Goal: Task Accomplishment & Management: Use online tool/utility

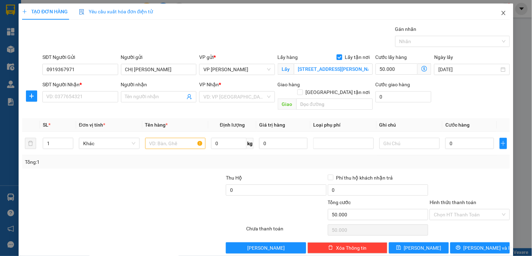
click at [501, 12] on icon "close" at bounding box center [504, 13] width 6 height 6
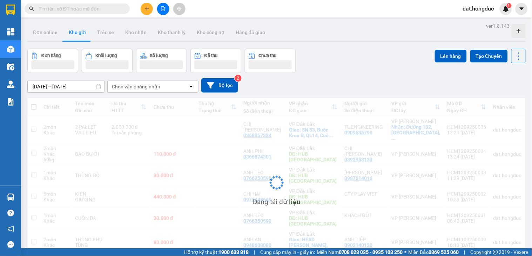
click at [95, 6] on input "text" at bounding box center [80, 9] width 83 height 8
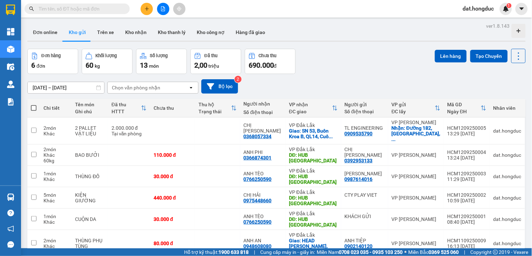
paste input "HCM2908250007"
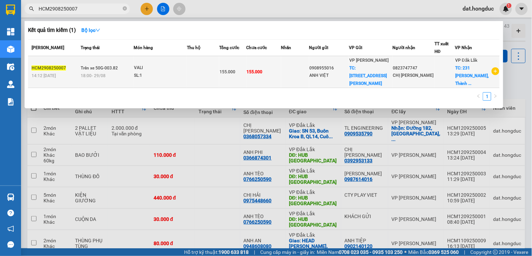
type input "HCM2908250007"
click at [430, 78] on div "CHỊ [PERSON_NAME]" at bounding box center [413, 75] width 41 height 7
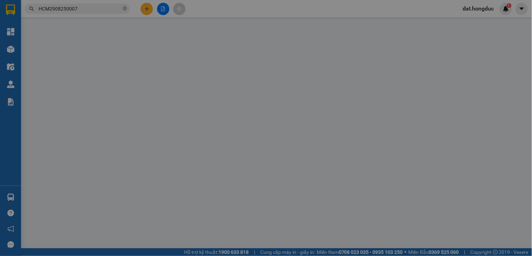
type input "0908955016"
type input "ANH VIỆT"
checkbox input "true"
type input "[STREET_ADDRESS][PERSON_NAME]"
type input "0823747747"
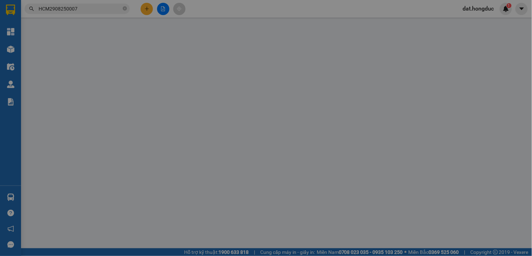
type input "CHỊ [PERSON_NAME]"
checkbox input "true"
type input "231 [PERSON_NAME], [PERSON_NAME], TpBMT"
type input "155.000"
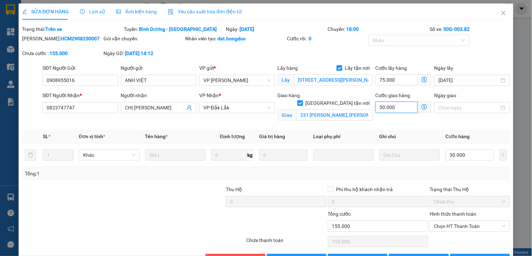
click at [401, 106] on input "50.000" at bounding box center [397, 107] width 42 height 11
click at [501, 12] on icon "close" at bounding box center [504, 13] width 6 height 6
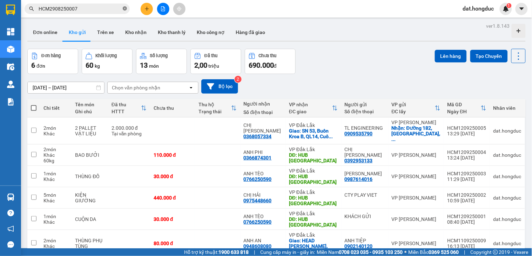
click at [124, 10] on icon "close-circle" at bounding box center [125, 8] width 4 height 4
click at [144, 11] on button at bounding box center [147, 9] width 12 height 12
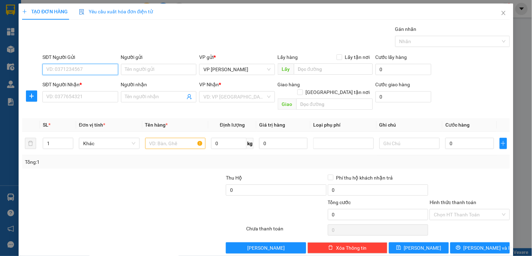
click at [99, 70] on input "SĐT Người Gửi" at bounding box center [79, 69] width 75 height 11
type input "0919367971"
click at [157, 70] on input "Người gửi" at bounding box center [158, 69] width 75 height 11
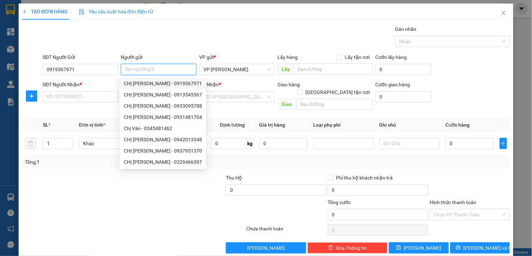
click at [157, 81] on div "CHỊ [PERSON_NAME] - 0919367971" at bounding box center [163, 84] width 78 height 8
type input "CHỊ [PERSON_NAME]"
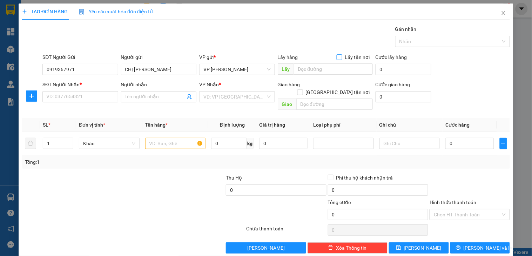
click at [337, 57] on input "Lấy tận nơi" at bounding box center [339, 56] width 5 height 5
checkbox input "true"
click at [316, 66] on input "text" at bounding box center [333, 68] width 79 height 11
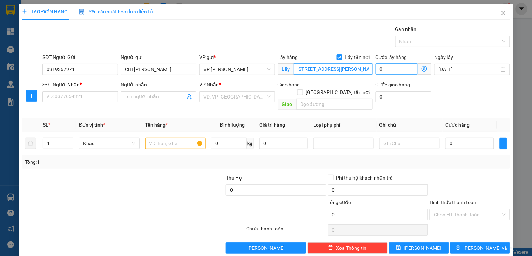
type input "[STREET_ADDRESS][PERSON_NAME]"
click at [387, 67] on input "0" at bounding box center [397, 68] width 42 height 11
type input "5"
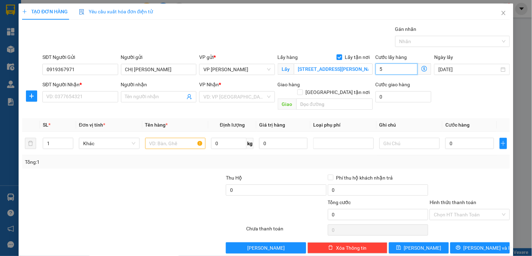
type input "5"
type input "50"
type input "500"
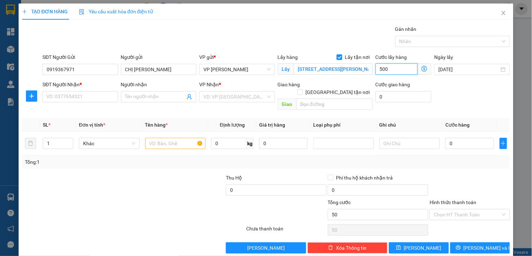
type input "500"
type input "50.000"
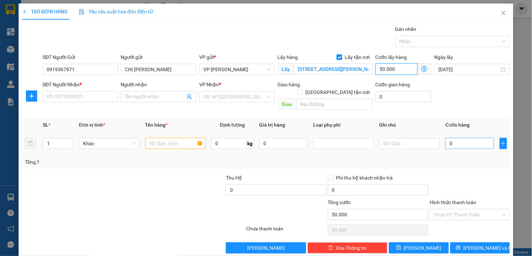
type input "50.000"
click at [453, 140] on input "0" at bounding box center [469, 143] width 48 height 11
click at [458, 138] on input "0" at bounding box center [469, 143] width 48 height 11
drag, startPoint x: 458, startPoint y: 136, endPoint x: 440, endPoint y: 136, distance: 18.2
click at [445, 138] on input "0" at bounding box center [469, 143] width 48 height 11
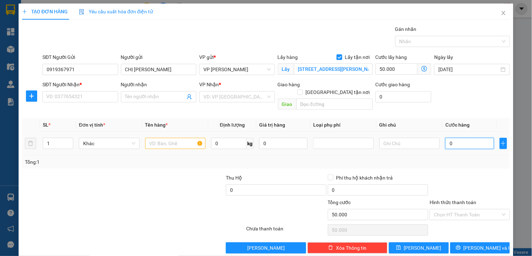
type input "3"
type input "50.003"
type input "3.000"
type input "53.000"
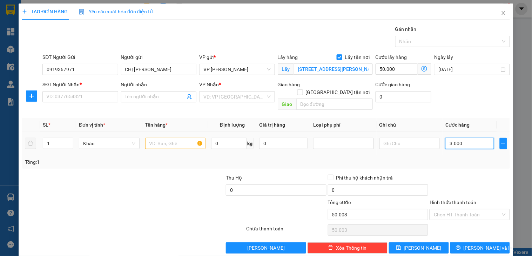
type input "53.000"
type input "300.000"
type input "350.000"
type input "300.000"
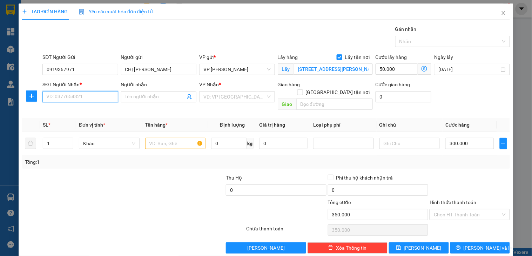
click at [95, 96] on input "SĐT Người Nhận *" at bounding box center [79, 96] width 75 height 11
type input "0813625672"
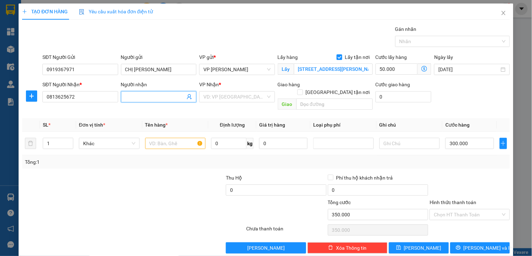
click at [142, 96] on input "Người nhận" at bounding box center [155, 97] width 60 height 8
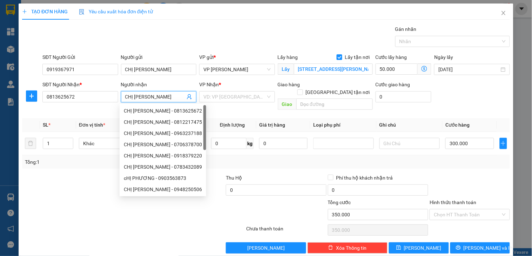
type input "CHỊ [PERSON_NAME]"
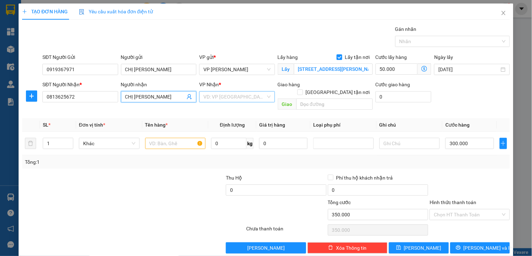
click at [215, 96] on input "search" at bounding box center [234, 97] width 62 height 11
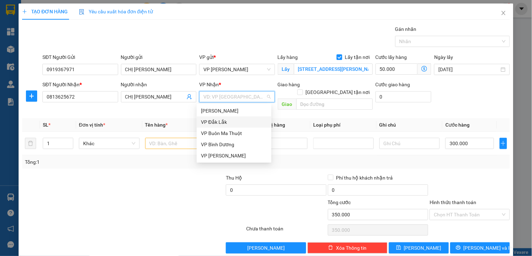
click at [218, 121] on div "VP Đắk Lắk" at bounding box center [234, 122] width 66 height 8
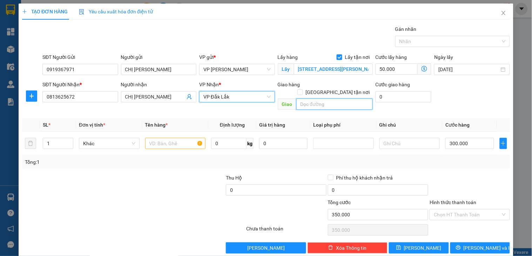
click at [316, 99] on input "text" at bounding box center [334, 104] width 76 height 11
type input "G"
type input "HUB [GEOGRAPHIC_DATA]"
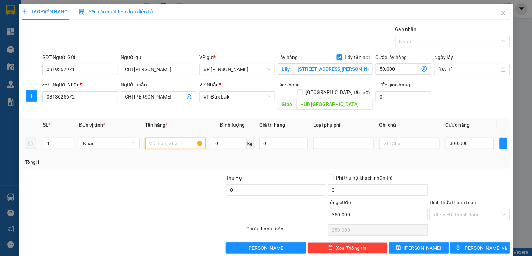
click at [166, 138] on input "text" at bounding box center [175, 143] width 61 height 11
type input "1 XE FUTURE 47L8-2167+CÀ VẸT"
click at [462, 209] on input "Hình thức thanh toán" at bounding box center [467, 214] width 67 height 11
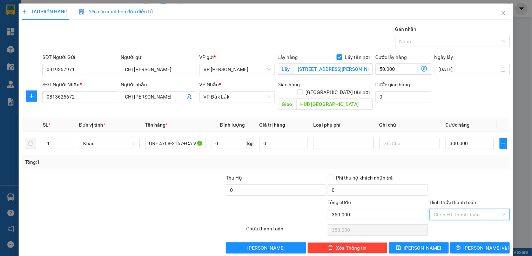
scroll to position [0, 0]
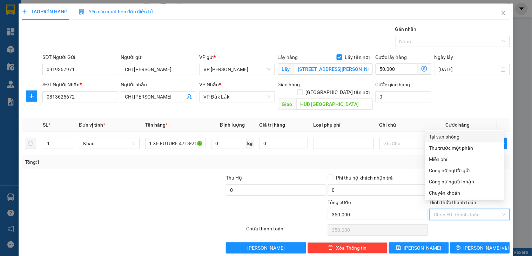
click at [448, 136] on div "Tại văn phòng" at bounding box center [464, 137] width 71 height 8
type input "0"
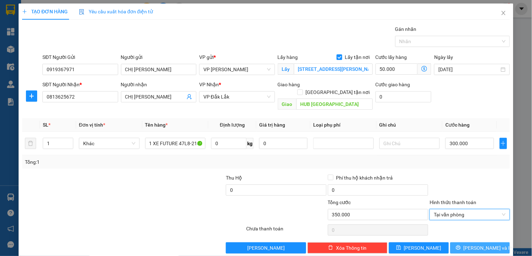
click at [467, 242] on button "[PERSON_NAME] và In" at bounding box center [480, 247] width 60 height 11
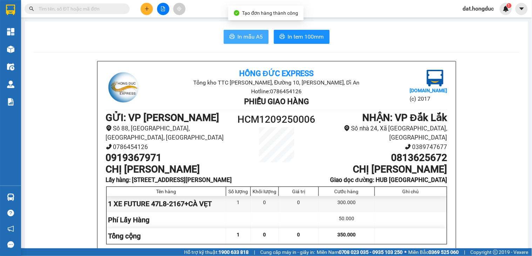
click at [251, 34] on span "In mẫu A5" at bounding box center [250, 36] width 25 height 9
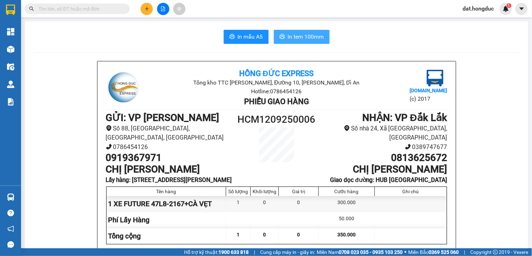
click at [289, 34] on span "In tem 100mm" at bounding box center [306, 36] width 36 height 9
click at [292, 43] on button "In tem 100mm" at bounding box center [302, 37] width 56 height 14
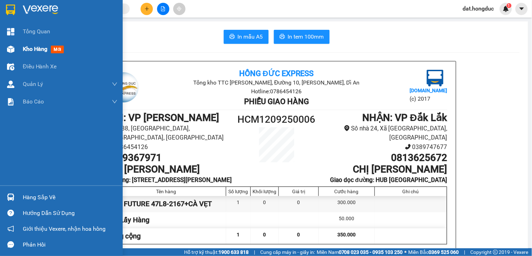
click at [28, 48] on span "Kho hàng" at bounding box center [35, 49] width 25 height 7
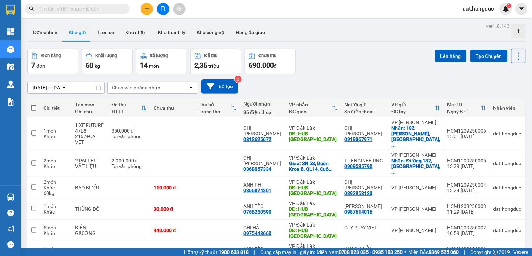
click at [94, 7] on input "text" at bounding box center [80, 9] width 83 height 8
click at [102, 9] on input "text" at bounding box center [80, 9] width 83 height 8
paste input "0825 055 549"
type input "0825 055 549"
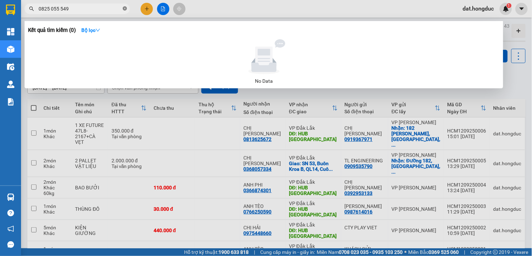
click at [123, 8] on icon "close-circle" at bounding box center [125, 8] width 4 height 4
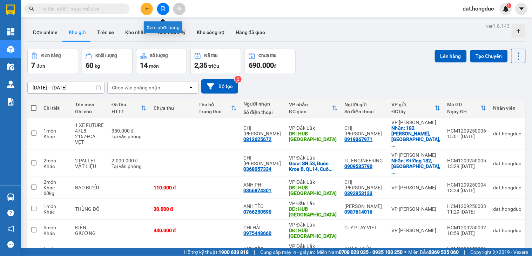
click at [163, 11] on icon "file-add" at bounding box center [163, 8] width 5 height 5
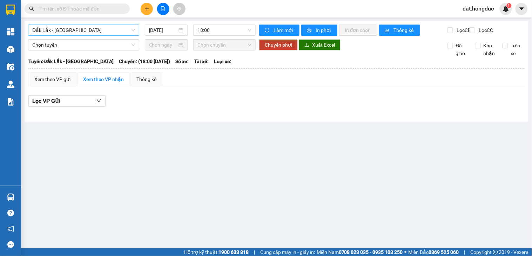
click at [74, 30] on span "Đắk Lắk - [GEOGRAPHIC_DATA]" at bounding box center [83, 30] width 103 height 11
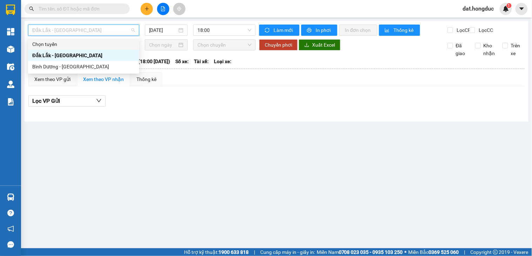
click at [95, 4] on span at bounding box center [77, 9] width 105 height 11
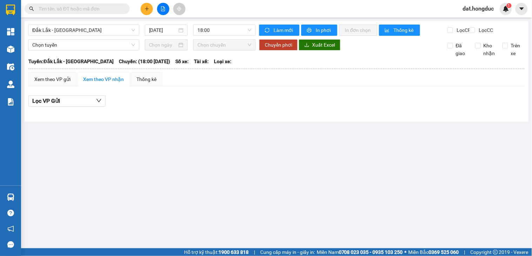
click at [93, 10] on input "text" at bounding box center [80, 9] width 83 height 8
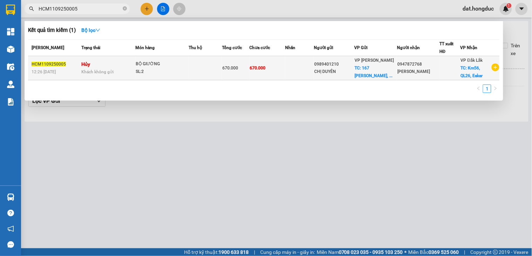
type input "HCM1109250005"
click at [336, 73] on div "CHỊ DUYÊN" at bounding box center [334, 71] width 40 height 7
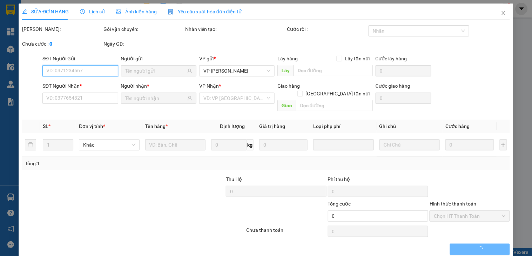
type input "0989401210"
type input "CHỊ DUYÊN"
checkbox input "true"
type input "[STREET_ADDRESS][PERSON_NAME]"
type input "135.000"
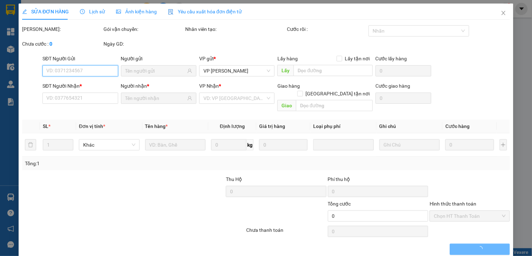
type input "0947872768"
type input "[PERSON_NAME]"
checkbox input "true"
type input "Km56, QL26, Eakar"
type input "225.000"
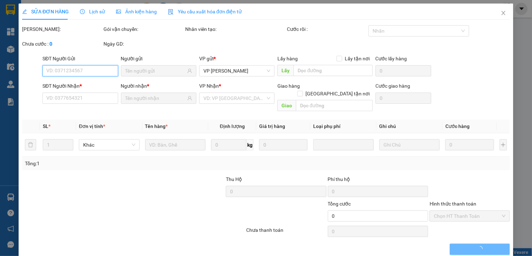
type input "670.000"
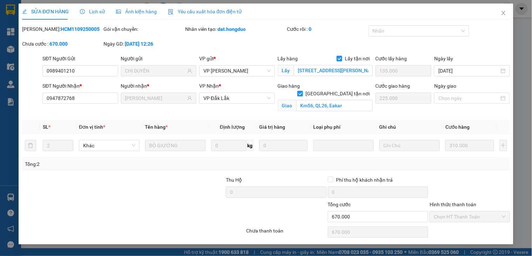
click at [191, 188] on div at bounding box center [174, 188] width 102 height 25
click at [504, 12] on icon "close" at bounding box center [504, 13] width 6 height 6
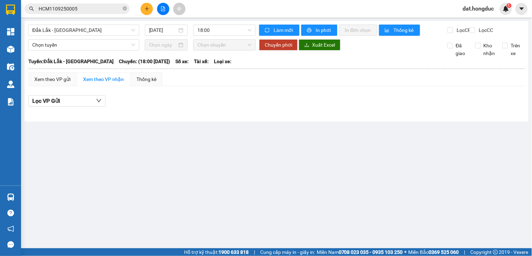
click at [84, 7] on input "HCM1109250005" at bounding box center [80, 9] width 83 height 8
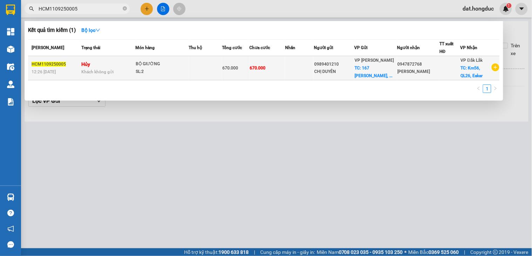
click at [495, 65] on icon "plus-circle" at bounding box center [496, 67] width 8 height 8
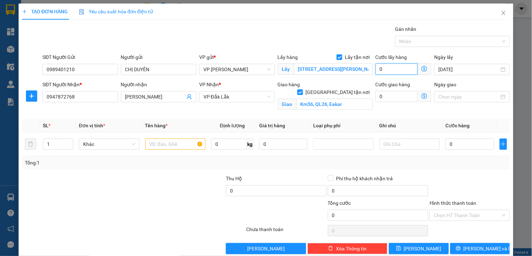
click at [386, 68] on input "0" at bounding box center [397, 68] width 42 height 11
type input "13"
type input "135"
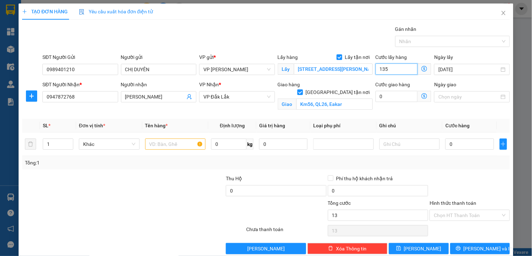
type input "135"
type input "1.350"
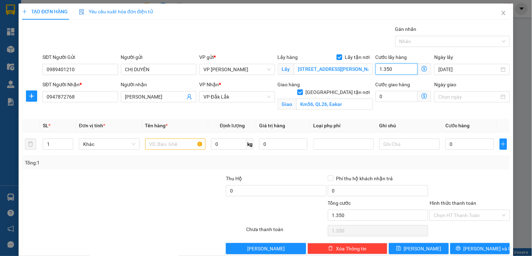
type input "13.500"
type input "135.000"
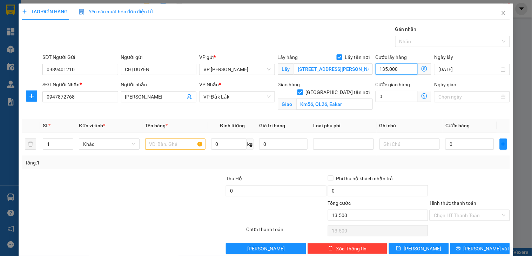
type input "135.000"
click at [388, 93] on input "0" at bounding box center [397, 96] width 42 height 11
type input "2"
type input "135.002"
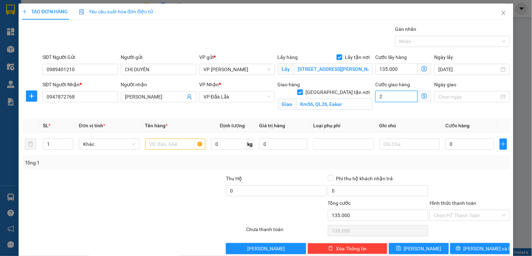
type input "135.002"
type input "22"
type input "135.022"
type input "225"
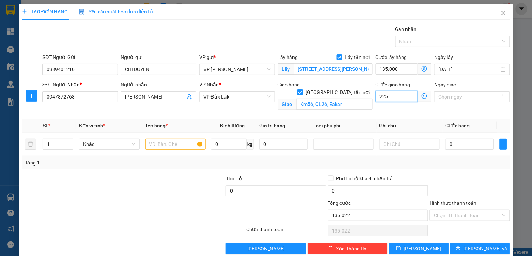
type input "135.225"
type input "2.250"
type input "137.250"
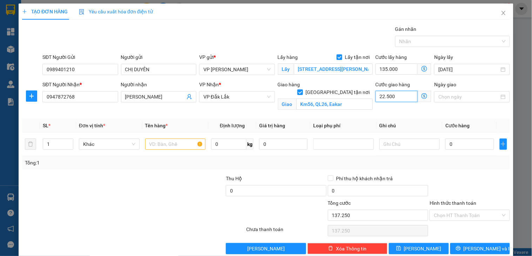
type input "225.000"
type input "360.000"
type input "225.000"
click at [453, 144] on input "0" at bounding box center [469, 144] width 48 height 11
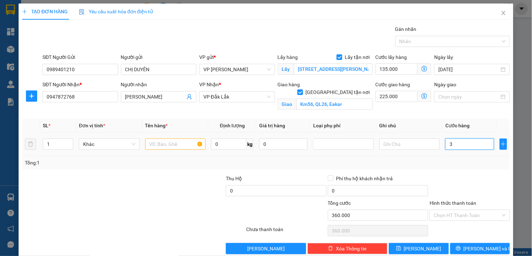
type input "31"
type input "360.031"
type input "310"
type input "360.310"
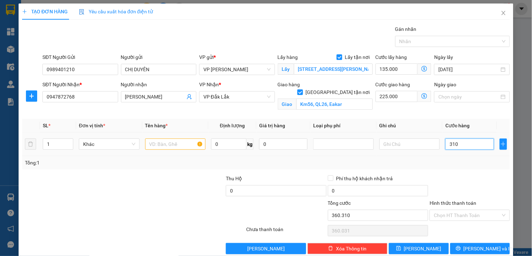
type input "360.310"
type input "3.100"
type input "363.100"
type input "31.000"
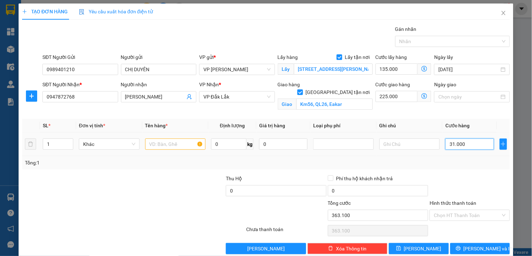
type input "391.000"
type input "310.000"
type input "670.000"
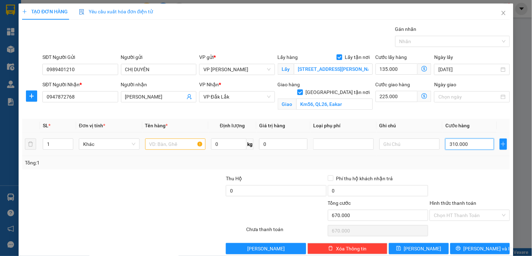
type input "310.000"
click at [70, 143] on span "up" at bounding box center [69, 142] width 4 height 4
click at [161, 145] on input "text" at bounding box center [175, 144] width 61 height 11
click at [68, 142] on icon "up" at bounding box center [69, 142] width 2 height 2
type input "2"
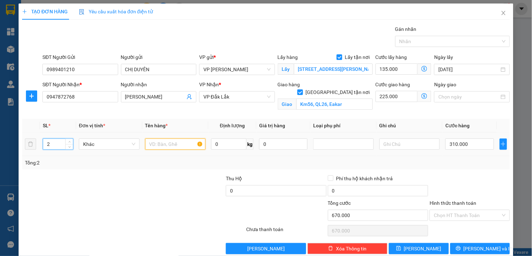
click at [165, 141] on input "text" at bounding box center [175, 144] width 61 height 11
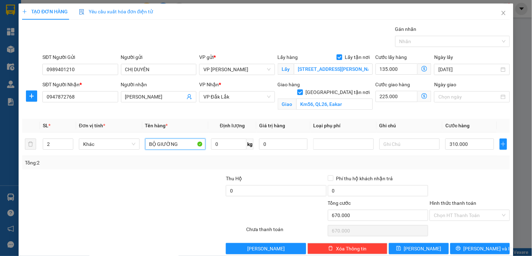
type input "BỘ GIƯỜNG"
drag, startPoint x: 93, startPoint y: 94, endPoint x: 39, endPoint y: 97, distance: 53.8
click at [39, 97] on div "SĐT Người Nhận * 0947872768 0947872768 Người nhận NGỌC TÚ VP Nhận * VP [GEOGRAP…" at bounding box center [265, 97] width 489 height 33
paste input "825 055 549"
click at [59, 97] on input "0825 055 549" at bounding box center [79, 96] width 75 height 11
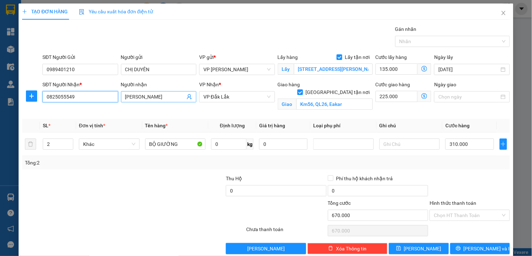
type input "0825055549"
drag, startPoint x: 153, startPoint y: 95, endPoint x: 118, endPoint y: 96, distance: 35.1
click at [120, 96] on div "Người nhận [PERSON_NAME]" at bounding box center [159, 97] width 78 height 33
type input "NỘI THẤT [PERSON_NAME]"
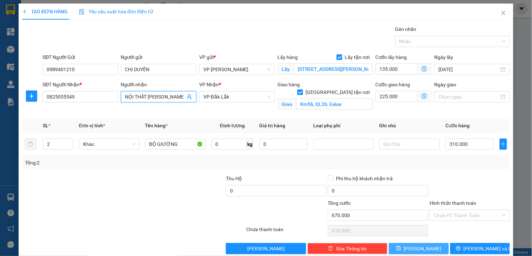
click at [421, 245] on span "[PERSON_NAME]" at bounding box center [423, 249] width 38 height 8
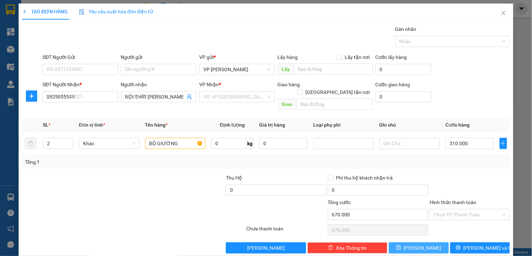
checkbox input "false"
type input "1"
type input "0"
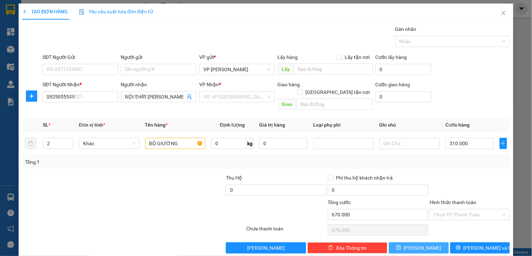
type input "0"
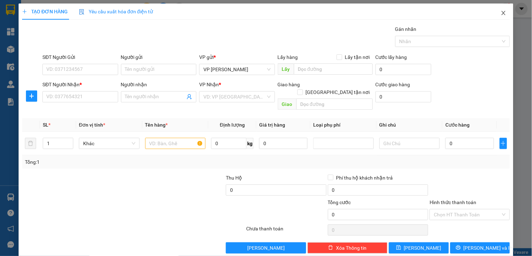
click at [501, 13] on icon "close" at bounding box center [504, 13] width 6 height 6
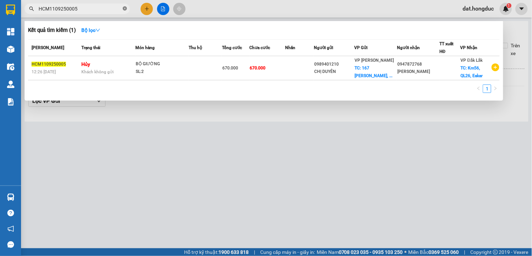
click at [123, 9] on icon "close-circle" at bounding box center [125, 8] width 4 height 4
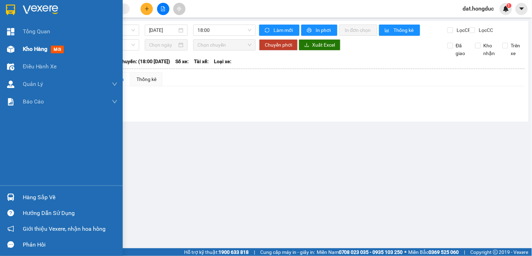
click at [25, 46] on span "Kho hàng" at bounding box center [35, 49] width 25 height 7
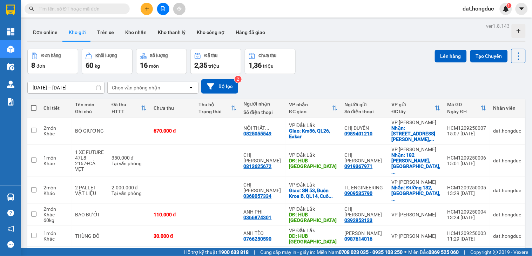
click at [31, 103] on th at bounding box center [33, 108] width 13 height 19
click at [33, 108] on span at bounding box center [34, 108] width 6 height 6
click at [34, 105] on input "checkbox" at bounding box center [34, 105] width 0 height 0
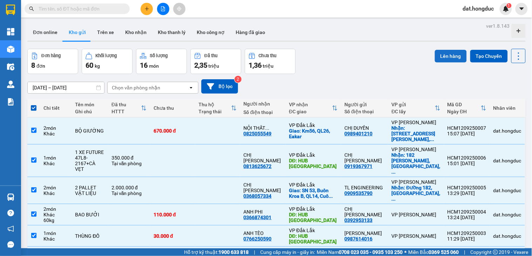
click at [444, 54] on button "Lên hàng" at bounding box center [451, 56] width 32 height 13
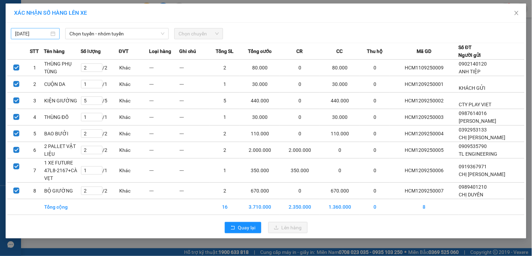
click at [40, 32] on body "Kết quả tìm kiếm ( 1 ) Bộ lọc Mã ĐH Trạng thái Món hàng Thu hộ Tổng cước Chưa c…" at bounding box center [266, 128] width 532 height 256
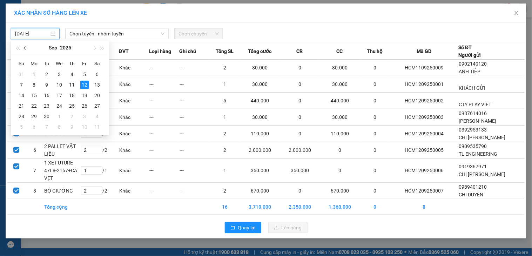
click at [24, 46] on button "button" at bounding box center [25, 48] width 8 height 14
click at [22, 75] on div "27" at bounding box center [21, 74] width 8 height 8
click at [132, 34] on span "Chọn tuyến - nhóm tuyến" at bounding box center [116, 33] width 95 height 11
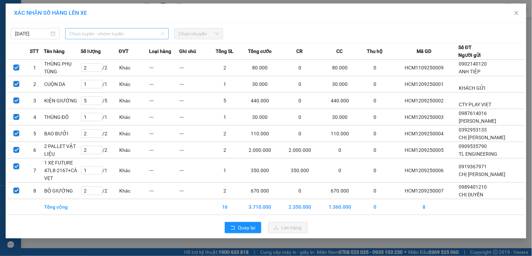
type input "[DATE]"
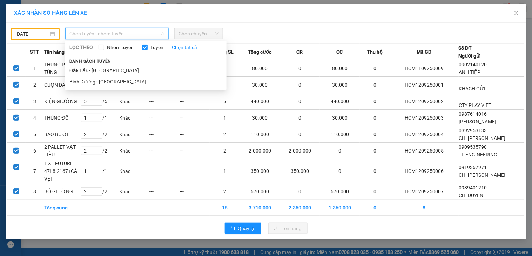
click at [89, 88] on div "LỌC THEO Nhóm tuyến Tuyến Chọn tất cả Danh sách tuyến [GEOGRAPHIC_DATA] - [GEOG…" at bounding box center [145, 65] width 161 height 47
click at [92, 83] on li "Bình Dương - [GEOGRAPHIC_DATA]" at bounding box center [145, 81] width 161 height 11
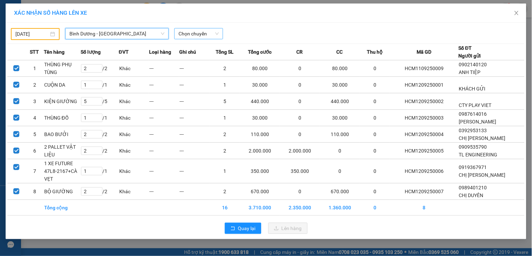
click at [193, 30] on span "Chọn chuyến" at bounding box center [199, 33] width 40 height 11
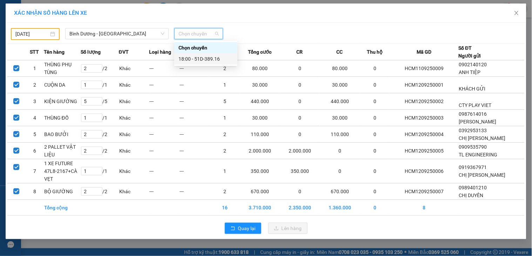
click at [202, 55] on div "18:00 - 51D-389.16" at bounding box center [206, 59] width 55 height 8
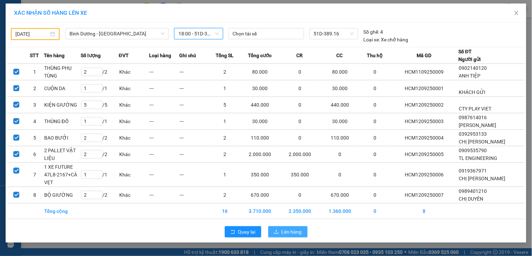
click at [290, 235] on span "Lên hàng" at bounding box center [292, 232] width 20 height 8
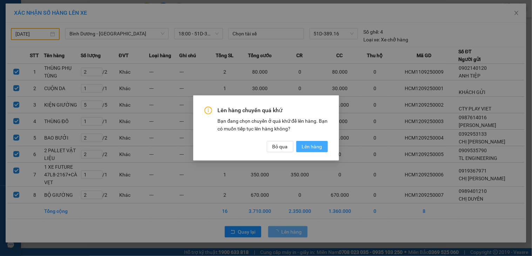
click at [318, 144] on span "Lên hàng" at bounding box center [312, 147] width 20 height 8
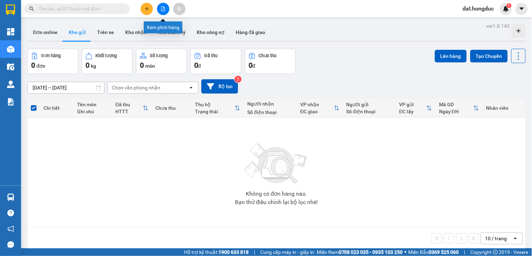
click at [164, 8] on icon "file-add" at bounding box center [163, 8] width 5 height 5
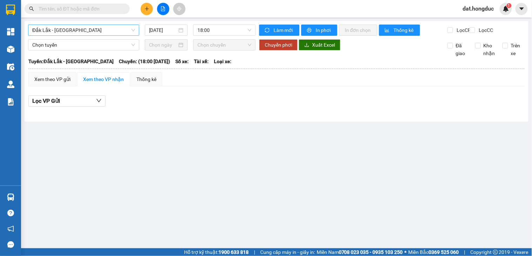
click at [82, 32] on span "Đắk Lắk - [GEOGRAPHIC_DATA]" at bounding box center [83, 30] width 103 height 11
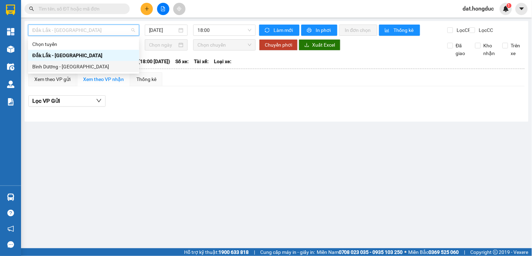
click at [54, 64] on div "Bình Dương - [GEOGRAPHIC_DATA]" at bounding box center [83, 67] width 103 height 8
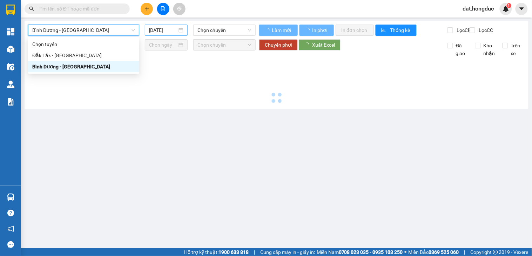
click at [164, 29] on input "[DATE]" at bounding box center [163, 30] width 28 height 8
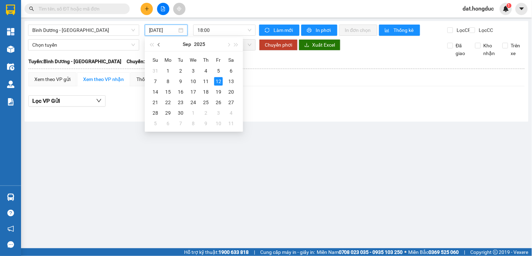
click at [157, 44] on button "button" at bounding box center [159, 44] width 8 height 14
click at [155, 70] on div "27" at bounding box center [155, 71] width 8 height 8
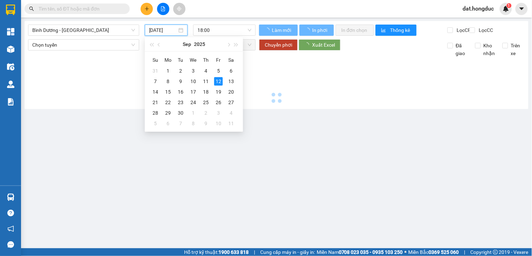
type input "[DATE]"
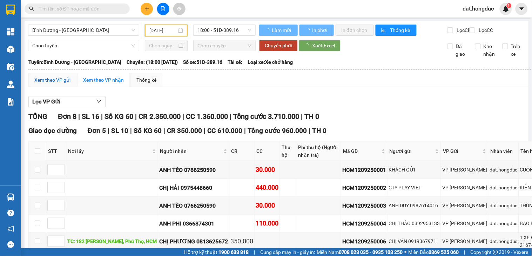
click at [41, 83] on div "Xem theo VP gửi" at bounding box center [52, 80] width 36 height 8
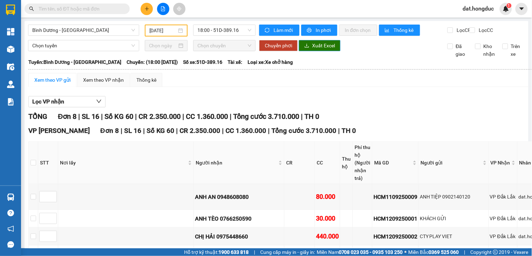
click at [323, 49] on span "Xuất Excel" at bounding box center [323, 46] width 23 height 8
click at [87, 12] on input "text" at bounding box center [80, 9] width 83 height 8
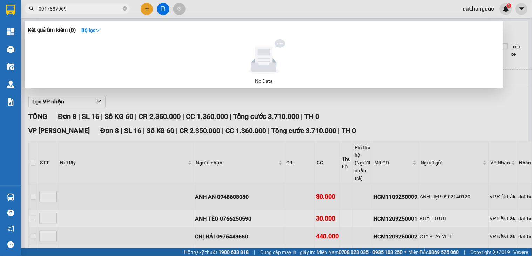
drag, startPoint x: 82, startPoint y: 8, endPoint x: 24, endPoint y: 9, distance: 57.9
click at [25, 9] on span "0917887069" at bounding box center [77, 9] width 105 height 11
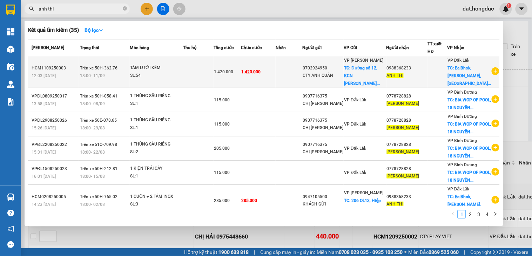
type input "anh thi"
click at [420, 72] on div "ANH THI" at bounding box center [407, 75] width 41 height 7
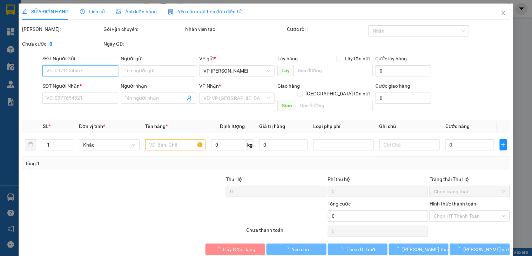
type input "0702924950"
type input "CTY ANH QUÂN"
checkbox input "true"
type input "Đường số 12, KCN [PERSON_NAME]"
type input "0988368233"
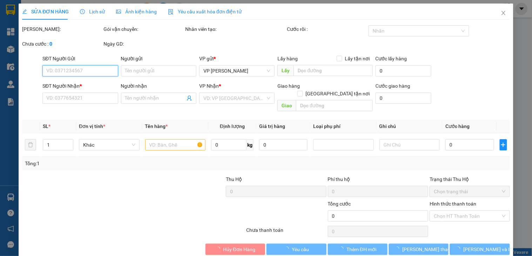
type input "ANH THI"
checkbox input "true"
type input "Ea Bhok, [PERSON_NAME], [GEOGRAPHIC_DATA]"
type input "1.420.000"
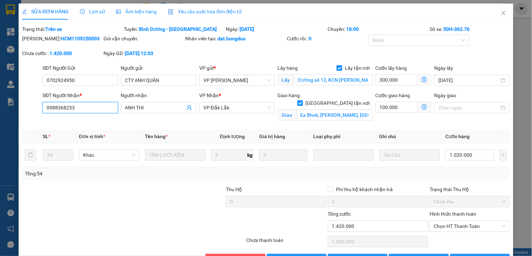
drag, startPoint x: 78, startPoint y: 107, endPoint x: 45, endPoint y: 112, distance: 34.0
click at [45, 112] on input "0988368233" at bounding box center [79, 107] width 75 height 11
click at [501, 11] on icon "close" at bounding box center [504, 13] width 6 height 6
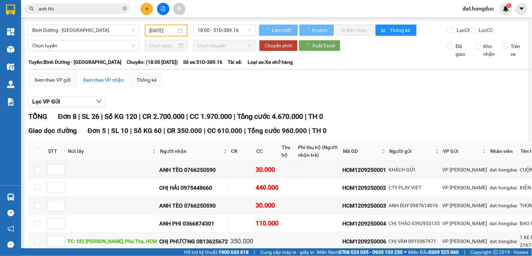
click at [125, 8] on icon "close-circle" at bounding box center [125, 8] width 4 height 4
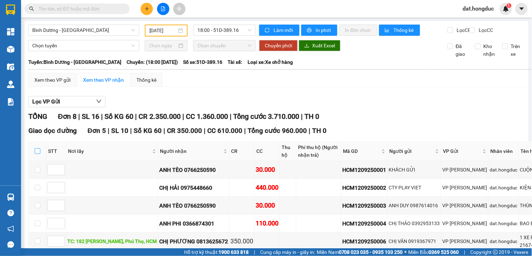
click at [36, 154] on input "checkbox" at bounding box center [38, 151] width 6 height 6
checkbox input "true"
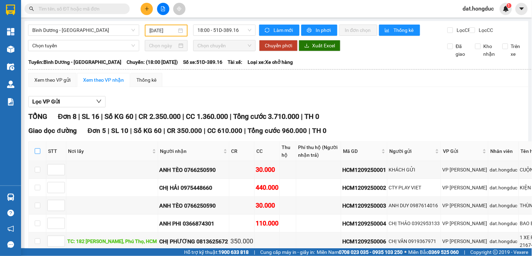
checkbox input "true"
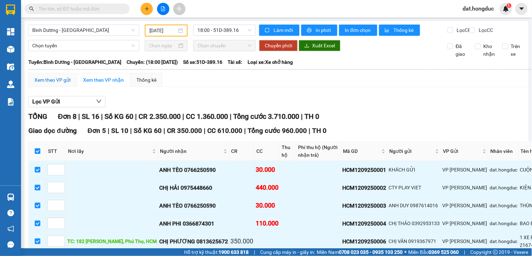
click at [47, 83] on div "Xem theo VP gửi" at bounding box center [52, 80] width 36 height 8
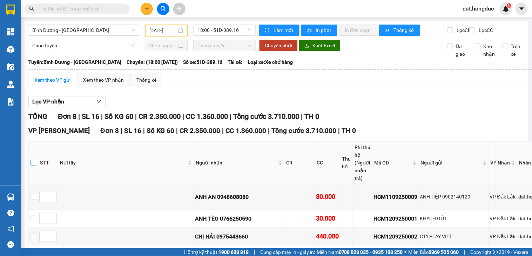
click at [33, 166] on input "checkbox" at bounding box center [34, 163] width 6 height 6
checkbox input "true"
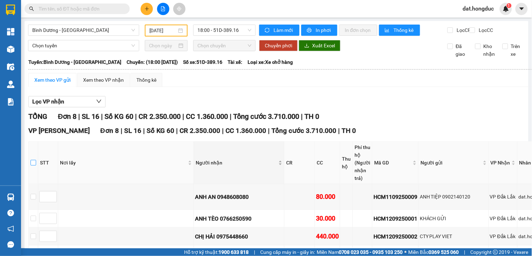
checkbox input "true"
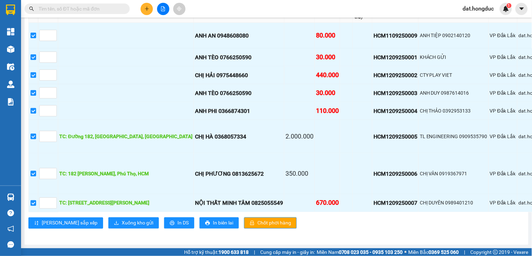
scroll to position [250, 0]
click at [122, 219] on span "Xuống kho gửi" at bounding box center [138, 223] width 32 height 8
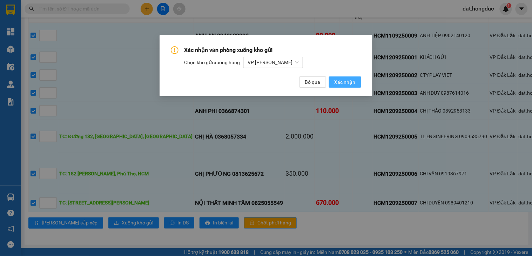
click at [343, 80] on span "Xác nhận" at bounding box center [345, 82] width 21 height 8
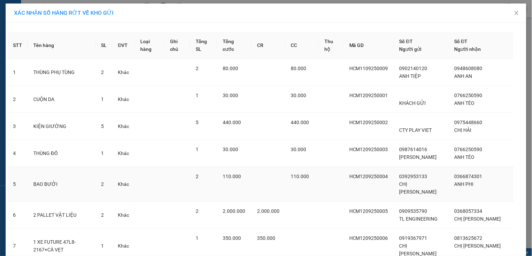
scroll to position [86, 0]
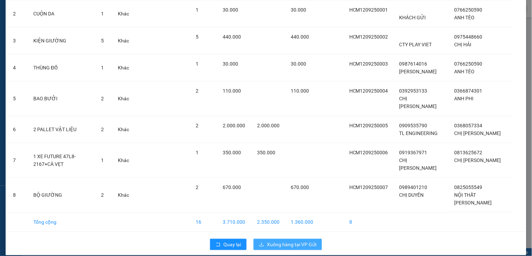
click at [280, 241] on span "Xuống hàng tại VP Gửi" at bounding box center [291, 245] width 49 height 8
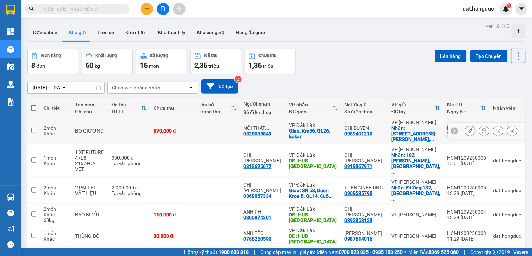
scroll to position [39, 0]
